Goal: Transaction & Acquisition: Purchase product/service

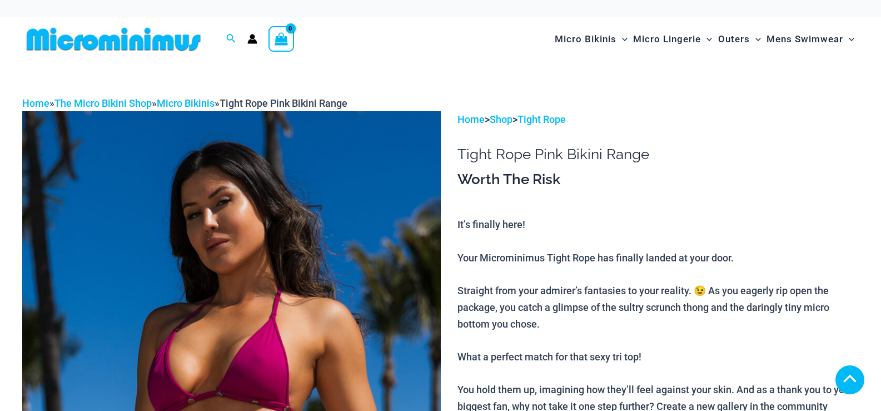
scroll to position [833, 0]
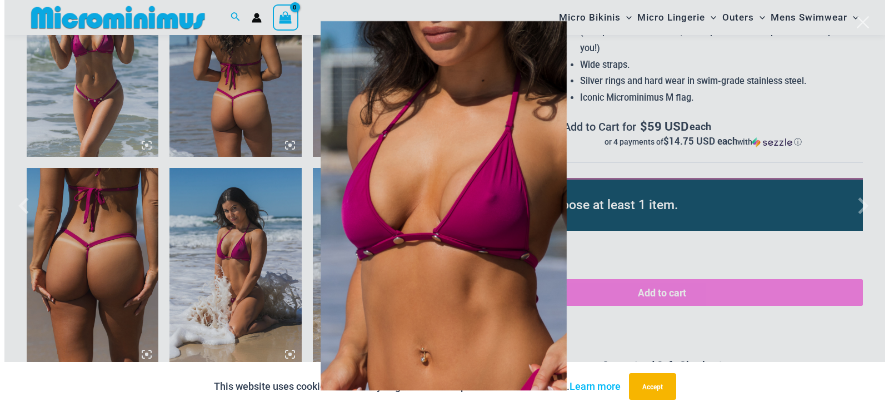
scroll to position [998, 0]
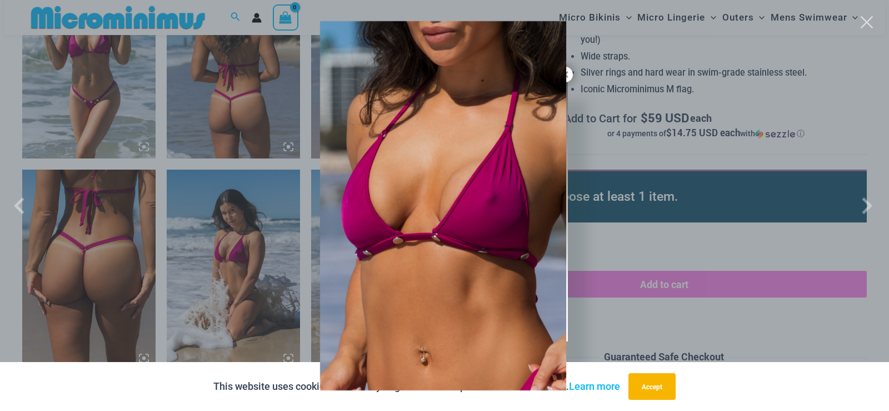
click at [88, 113] on div at bounding box center [444, 205] width 889 height 411
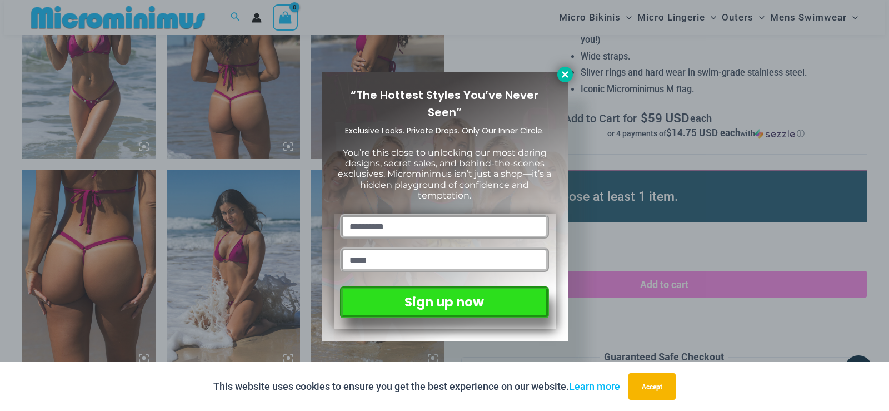
click at [569, 75] on icon at bounding box center [565, 74] width 10 height 10
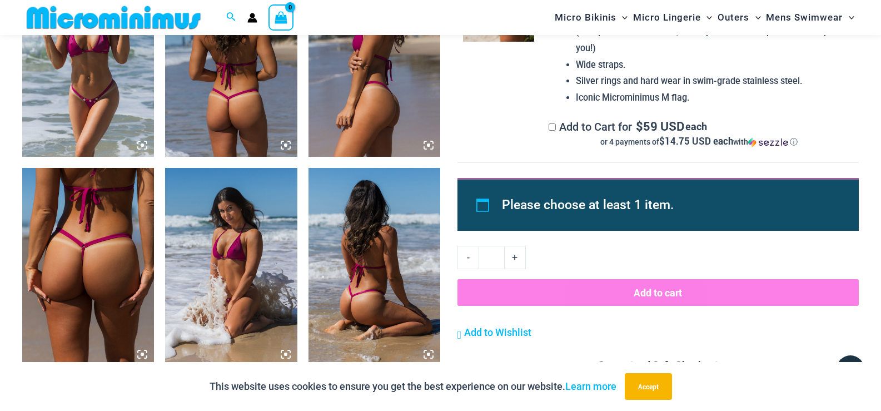
scroll to position [879, 0]
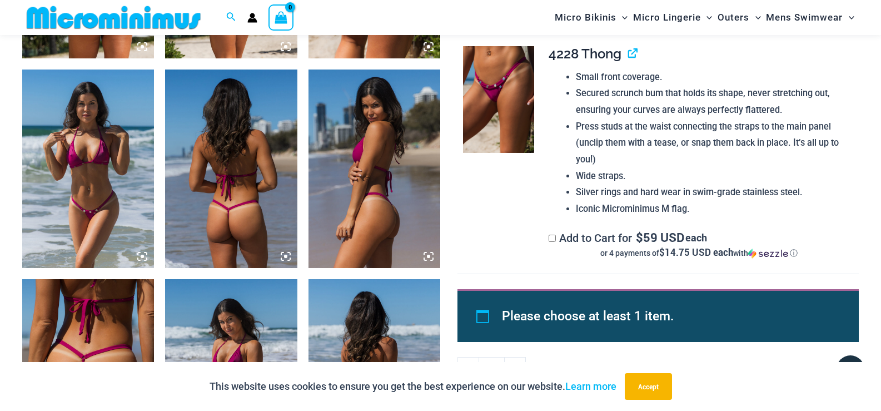
click at [97, 161] on img at bounding box center [88, 168] width 132 height 198
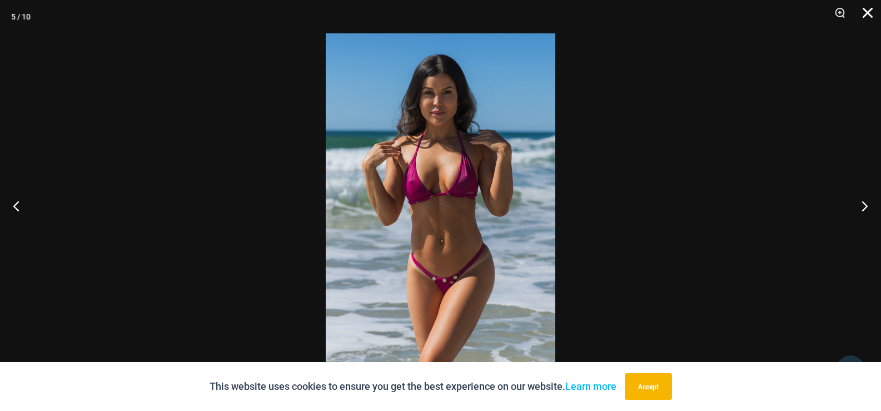
click at [857, 21] on button "Close" at bounding box center [864, 16] width 28 height 33
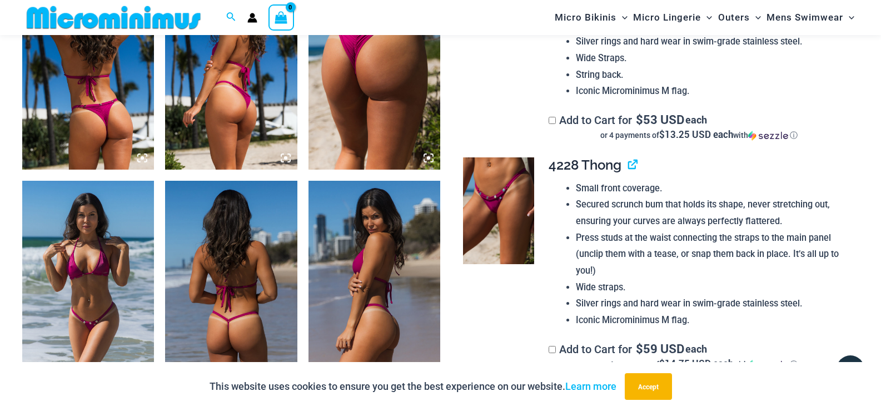
scroll to position [601, 0]
